Goal: Transaction & Acquisition: Purchase product/service

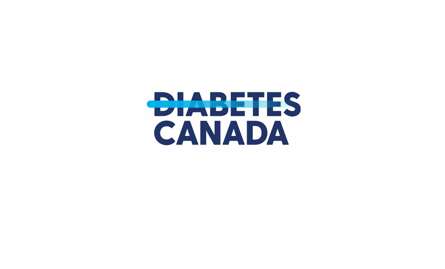
click at [228, 99] on img at bounding box center [222, 134] width 156 height 269
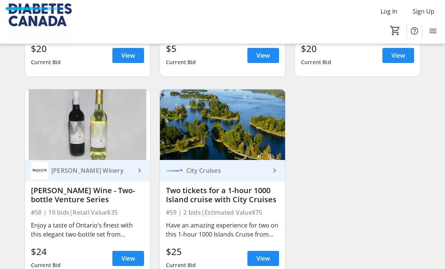
scroll to position [3863, 0]
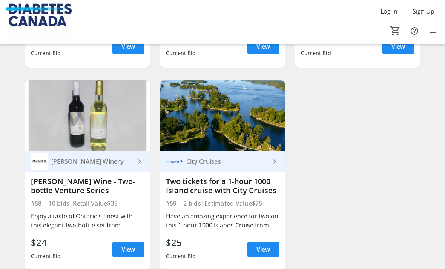
click at [269, 245] on span "View" at bounding box center [263, 249] width 14 height 9
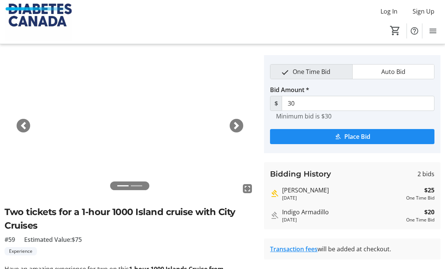
scroll to position [19, 0]
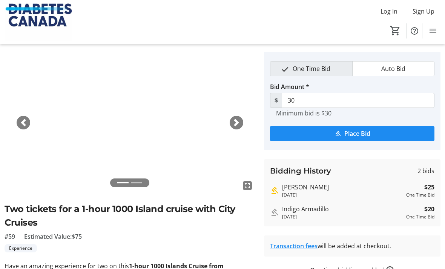
click at [321, 69] on span "One Time Bid" at bounding box center [311, 68] width 47 height 14
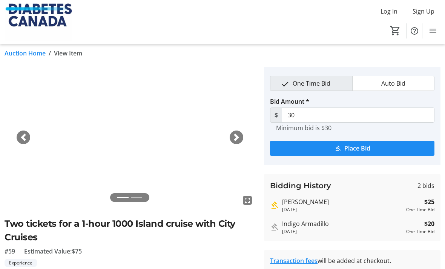
scroll to position [0, 0]
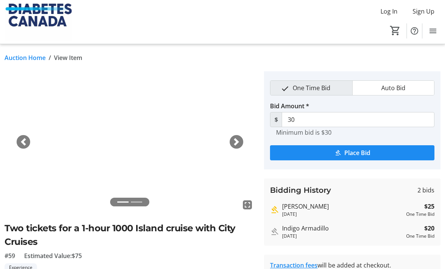
click at [359, 154] on span "Place Bid" at bounding box center [357, 152] width 26 height 9
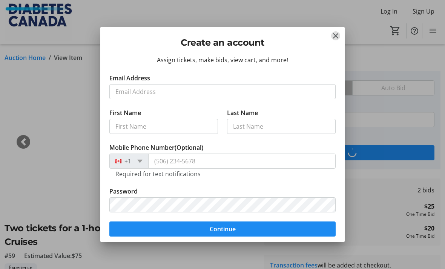
click at [334, 33] on mat-icon "Close" at bounding box center [335, 35] width 9 height 9
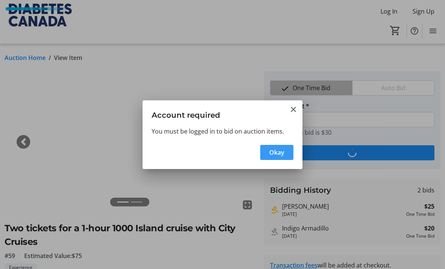
click at [294, 107] on mat-icon "Close" at bounding box center [293, 109] width 9 height 9
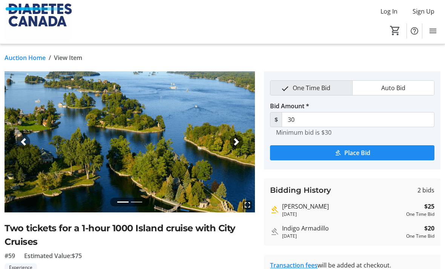
click at [384, 13] on span "Log In" at bounding box center [388, 11] width 17 height 9
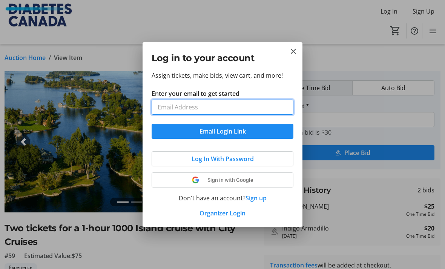
click at [262, 106] on input "Enter your email to get started" at bounding box center [222, 106] width 142 height 15
click at [249, 108] on input "Enter your email to get started" at bounding box center [222, 106] width 142 height 15
type input "heatheranne.cain@gmail.com"
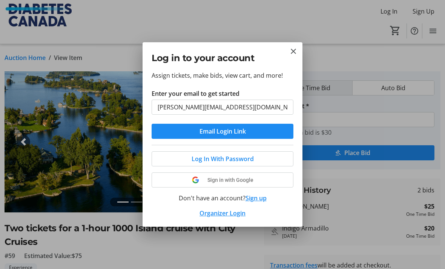
click at [222, 131] on button "Email Login Link" at bounding box center [222, 131] width 142 height 15
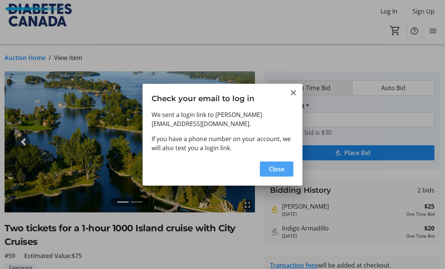
click at [278, 169] on span "Close" at bounding box center [276, 168] width 15 height 9
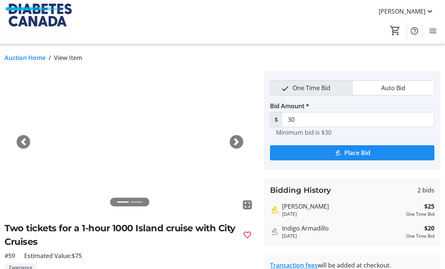
click at [388, 151] on span "submit" at bounding box center [352, 153] width 164 height 18
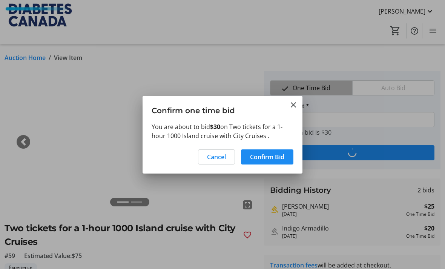
click at [271, 155] on span "Confirm Bid" at bounding box center [267, 156] width 34 height 9
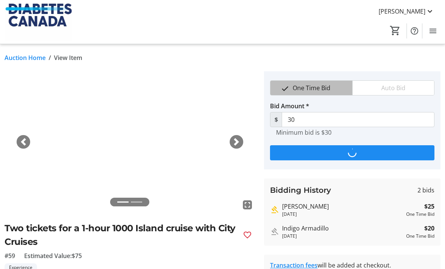
type input "35"
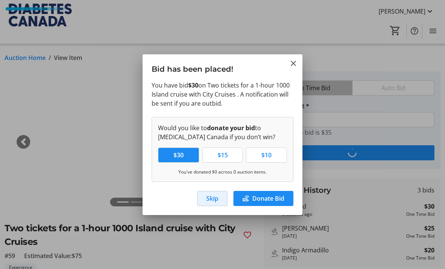
click at [211, 197] on span "Skip" at bounding box center [212, 198] width 12 height 9
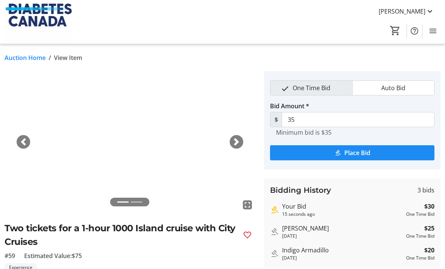
click at [28, 51] on div "Auction Home / View Item fullscreen fullscreen Previous Next Two tickets for a …" at bounding box center [222, 224] width 445 height 360
click at [25, 57] on link "Auction Home" at bounding box center [25, 57] width 41 height 9
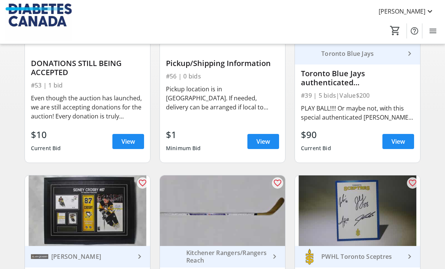
scroll to position [139, 0]
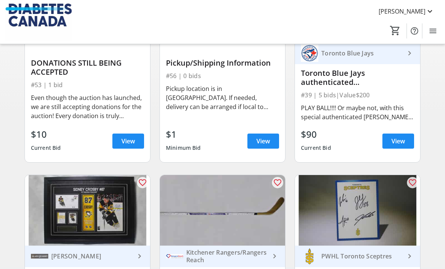
click at [365, 108] on div "PLAY BALL!!!! Or maybe not, with this special authenticated Jose Berrios autogr…" at bounding box center [357, 112] width 113 height 18
click at [358, 107] on div "PLAY BALL!!!! Or maybe not, with this special authenticated [PERSON_NAME] autog…" at bounding box center [357, 112] width 113 height 18
click at [400, 145] on span at bounding box center [398, 141] width 32 height 18
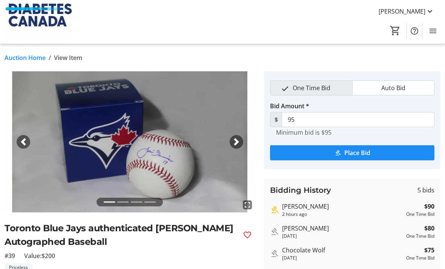
click at [23, 61] on link "Auction Home" at bounding box center [25, 57] width 41 height 9
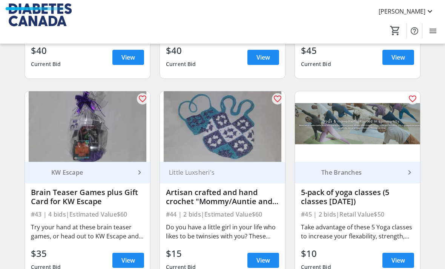
scroll to position [3253, 0]
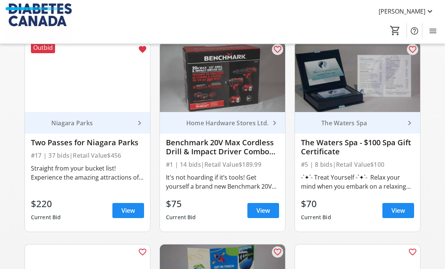
scroll to position [474, 0]
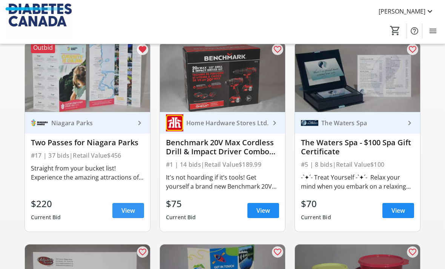
click at [135, 211] on span at bounding box center [128, 210] width 32 height 18
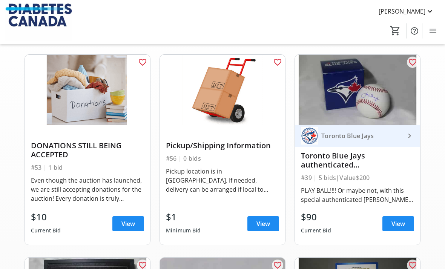
scroll to position [0, 0]
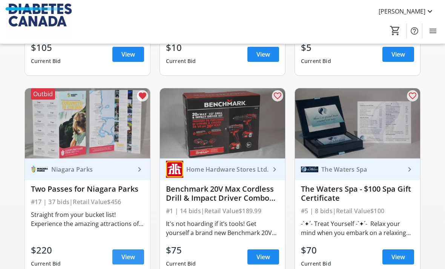
click at [128, 252] on span "View" at bounding box center [128, 256] width 14 height 9
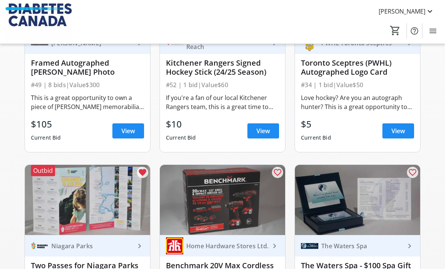
scroll to position [352, 0]
click at [93, 223] on img at bounding box center [87, 200] width 125 height 70
click at [123, 245] on div "Niagara Parks" at bounding box center [91, 246] width 87 height 8
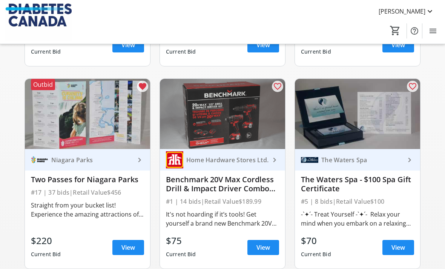
scroll to position [438, 0]
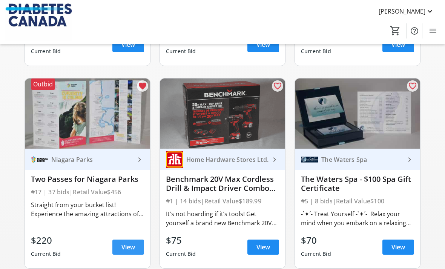
click at [127, 250] on span "View" at bounding box center [128, 246] width 14 height 9
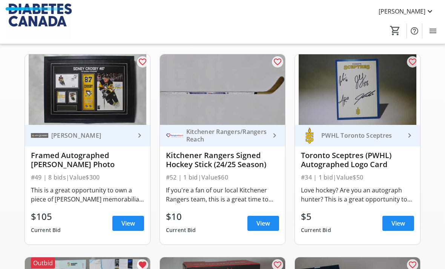
scroll to position [0, 0]
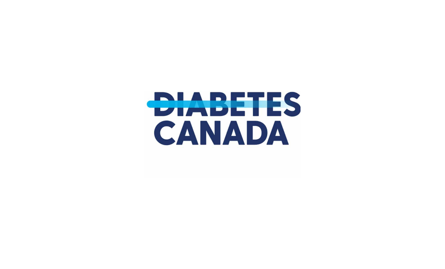
click at [402, 31] on html at bounding box center [222, 134] width 445 height 269
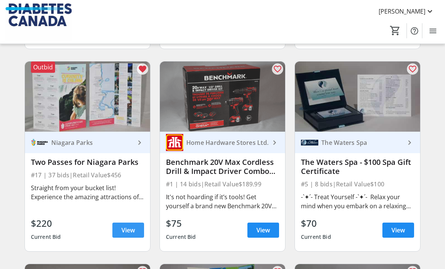
scroll to position [455, 0]
click at [127, 233] on span "View" at bounding box center [128, 229] width 14 height 9
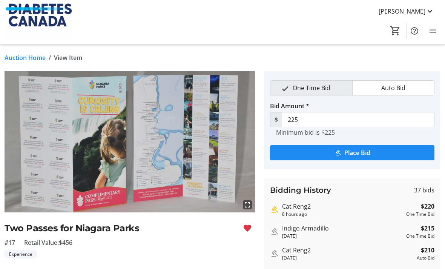
click at [351, 155] on span "Place Bid" at bounding box center [357, 152] width 26 height 9
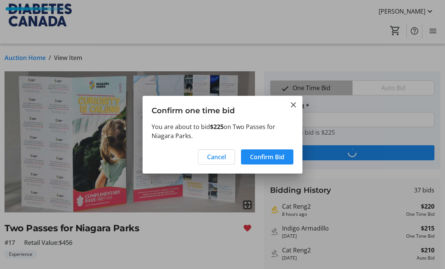
click at [263, 155] on span "Confirm Bid" at bounding box center [267, 156] width 34 height 9
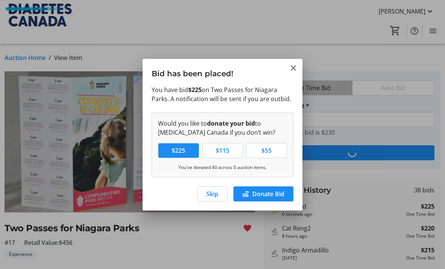
type input "230"
click at [211, 193] on span "Skip" at bounding box center [212, 193] width 12 height 9
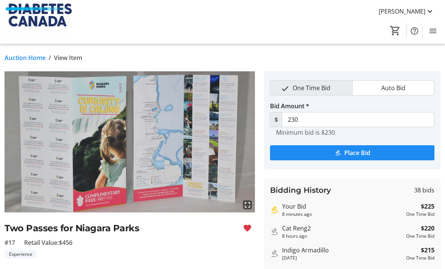
click at [29, 61] on link "Auction Home" at bounding box center [25, 57] width 41 height 9
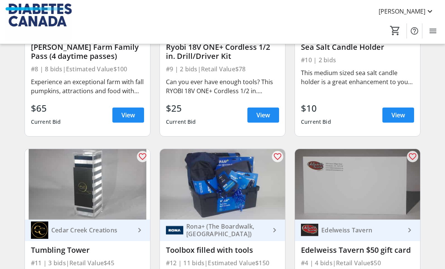
scroll to position [894, 0]
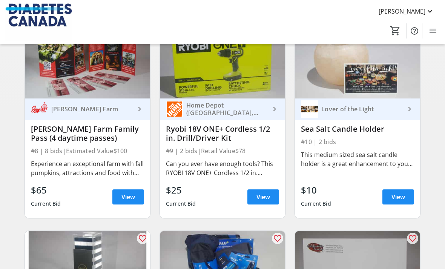
click at [46, 174] on div "Experience an exceptional farm with fall pumpkins, attractions and food with th…" at bounding box center [87, 168] width 113 height 18
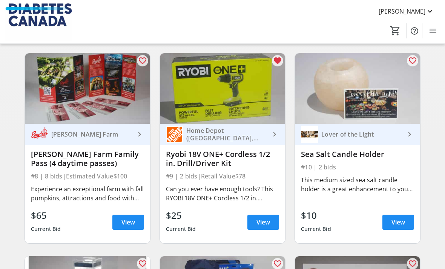
scroll to position [868, 0]
click at [267, 218] on span "View" at bounding box center [263, 221] width 14 height 9
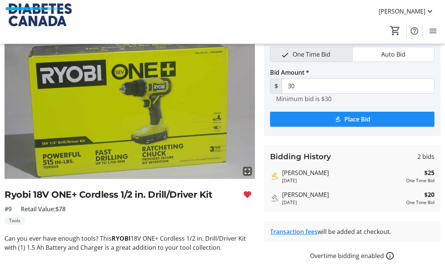
scroll to position [34, 0]
click at [366, 118] on span "Place Bid" at bounding box center [357, 119] width 26 height 9
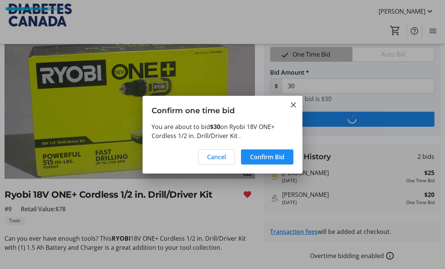
scroll to position [0, 0]
click at [265, 153] on span "Confirm Bid" at bounding box center [267, 156] width 34 height 9
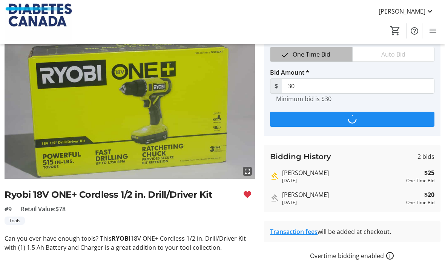
scroll to position [34, 0]
type input "35"
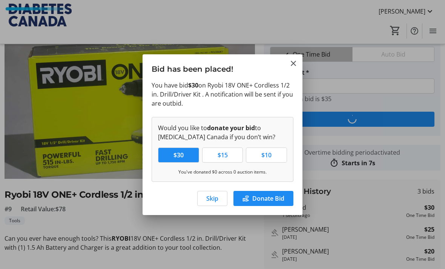
click at [213, 201] on span "Skip" at bounding box center [212, 198] width 12 height 9
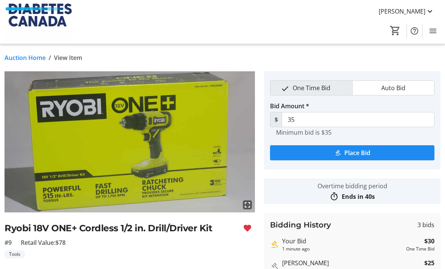
click at [23, 57] on link "Auction Home" at bounding box center [25, 57] width 41 height 9
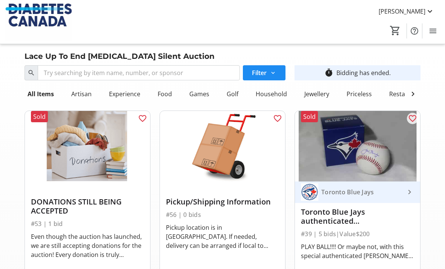
click at [432, 29] on mat-icon "Menu" at bounding box center [432, 30] width 9 height 9
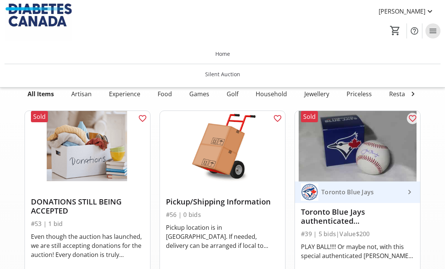
click at [430, 31] on mat-icon "Menu" at bounding box center [432, 30] width 9 height 9
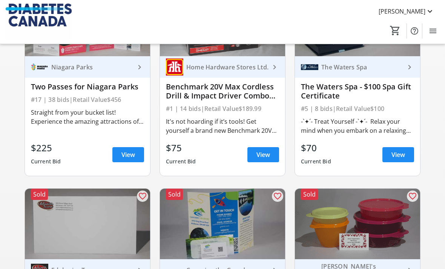
scroll to position [523, 0]
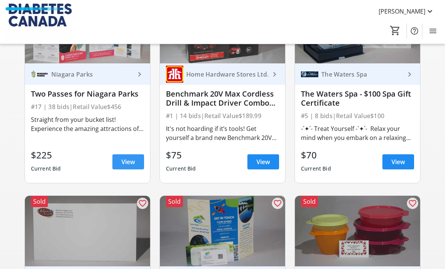
click at [123, 162] on span "View" at bounding box center [128, 161] width 14 height 9
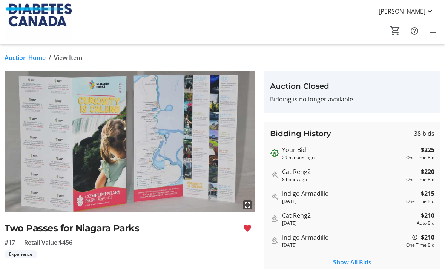
scroll to position [5, 0]
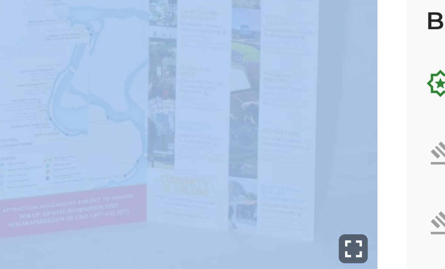
click at [259, 66] on tr-auction-item-bidding-ui "Auction Closed Bidding is no longer available. Bidding History 38 bids Your Bid…" at bounding box center [351, 224] width 185 height 316
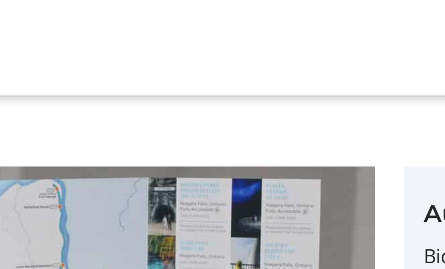
scroll to position [0, 0]
